Goal: Task Accomplishment & Management: Complete application form

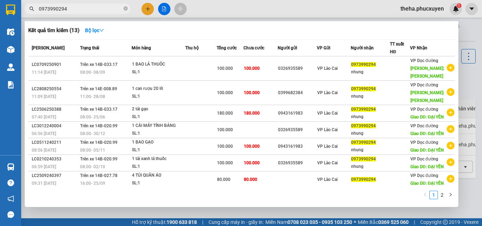
type input "0973990294"
click at [147, 5] on div at bounding box center [241, 113] width 482 height 226
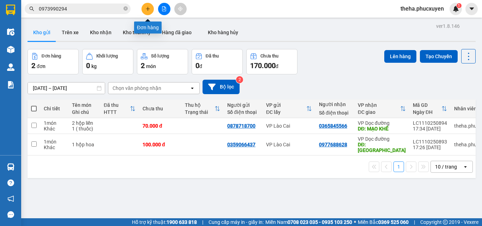
click at [147, 10] on icon "plus" at bounding box center [147, 8] width 5 height 5
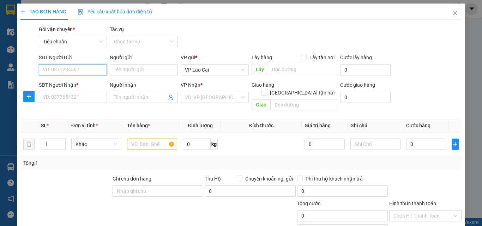
click at [77, 68] on input "SĐT Người Gửi" at bounding box center [73, 69] width 68 height 11
click at [76, 81] on div "0979840376" at bounding box center [72, 84] width 59 height 8
type input "0979840376"
click at [76, 91] on div "SĐT Người Nhận *" at bounding box center [73, 86] width 68 height 11
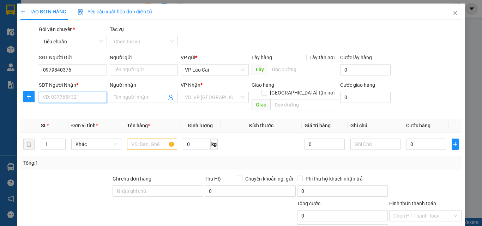
click at [77, 96] on input "SĐT Người Nhận *" at bounding box center [73, 97] width 68 height 11
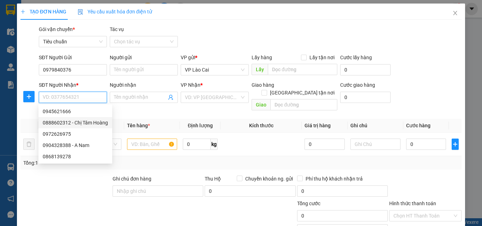
click at [62, 123] on div "0888602312 - Chị Tâm Hoàng" at bounding box center [75, 123] width 65 height 8
type input "0888602312"
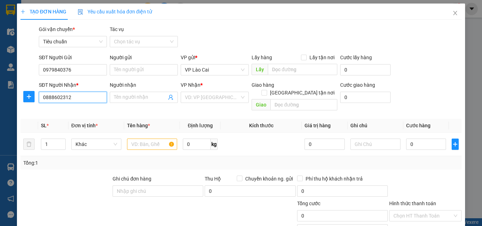
type input "Chị Tâm Hoàng"
type input "UÔNG BÍ"
click at [145, 139] on input "text" at bounding box center [152, 144] width 50 height 11
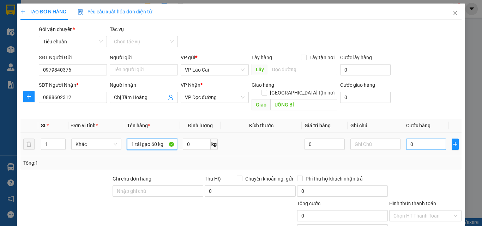
type input "1 tải gạo 60 kg"
click at [409, 139] on input "0" at bounding box center [426, 144] width 40 height 11
type input "1"
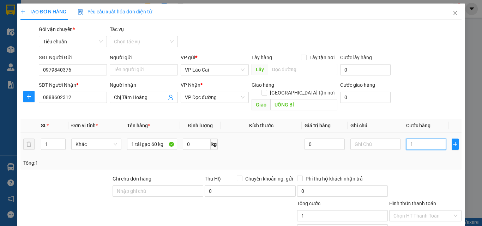
type input "15"
type input "150"
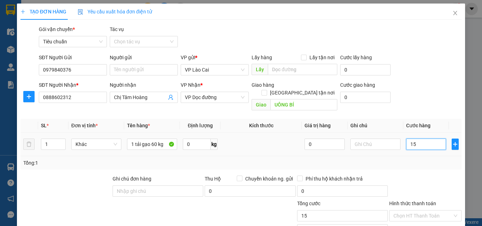
type input "150"
type input "150.000"
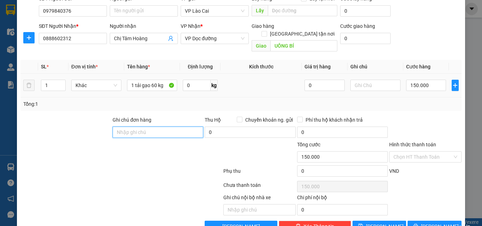
scroll to position [71, 0]
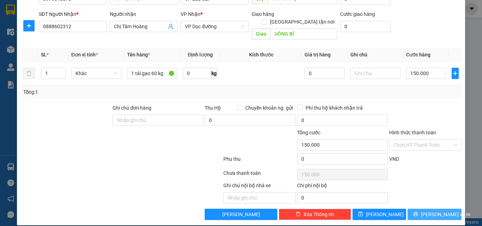
click at [437, 211] on span "[PERSON_NAME] và In" at bounding box center [445, 215] width 49 height 8
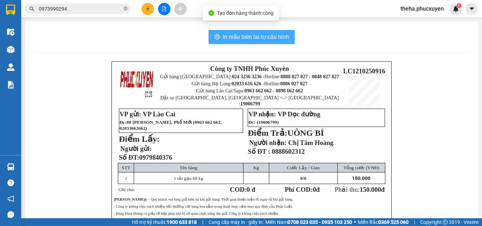
click at [251, 40] on span "In mẫu biên lai tự cấu hình" at bounding box center [256, 36] width 66 height 9
